Goal: Navigation & Orientation: Understand site structure

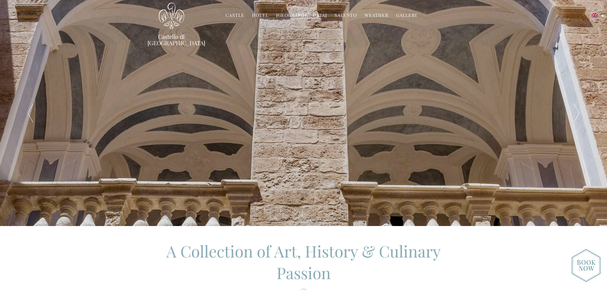
drag, startPoint x: 306, startPoint y: 111, endPoint x: 182, endPoint y: 115, distance: 124.3
click at [174, 115] on div "A Family Home Opens its Doors in [GEOGRAPHIC_DATA] – [GEOGRAPHIC_DATA] – [GEOGR…" at bounding box center [304, 113] width 425 height 226
click at [348, 239] on h2 "A Family Home Opens its Doors in [GEOGRAPHIC_DATA] – [GEOGRAPHIC_DATA] – [GEOGR…" at bounding box center [305, 273] width 416 height 68
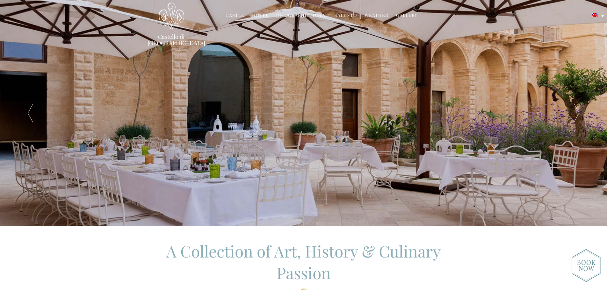
click at [292, 13] on link "[GEOGRAPHIC_DATA]" at bounding box center [301, 15] width 51 height 7
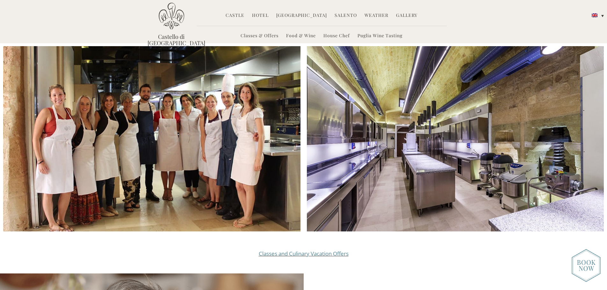
scroll to position [669, 0]
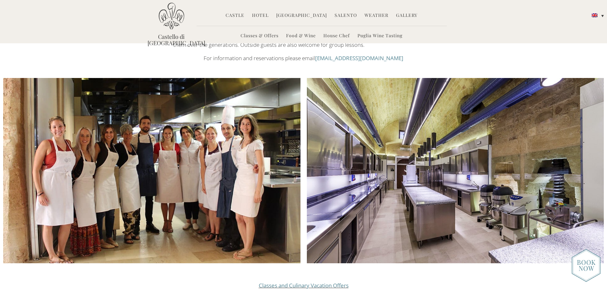
click at [248, 19] on li "Castle History Frescoes Museum Garden Family Timeline of Salento" at bounding box center [234, 16] width 25 height 14
click at [244, 17] on link "Castle" at bounding box center [235, 15] width 19 height 7
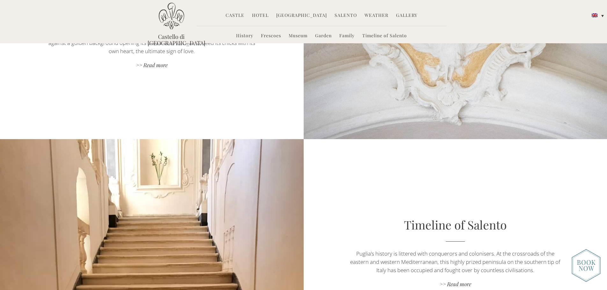
scroll to position [1487, 0]
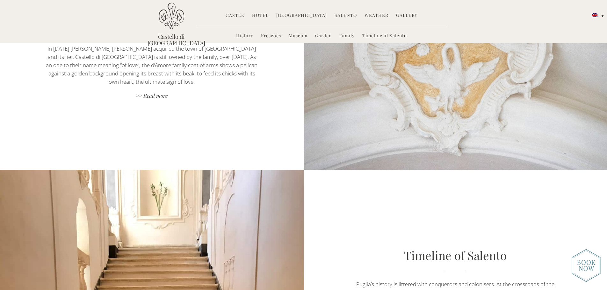
click at [343, 16] on link "Salento" at bounding box center [346, 15] width 22 height 7
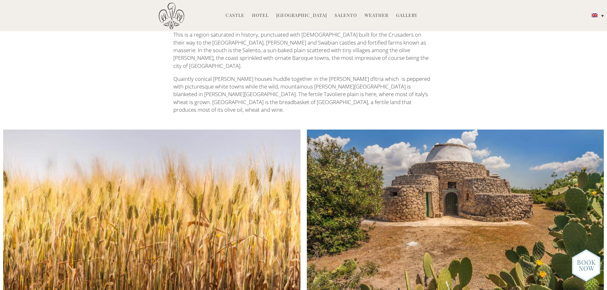
scroll to position [860, 0]
